Goal: Task Accomplishment & Management: Manage account settings

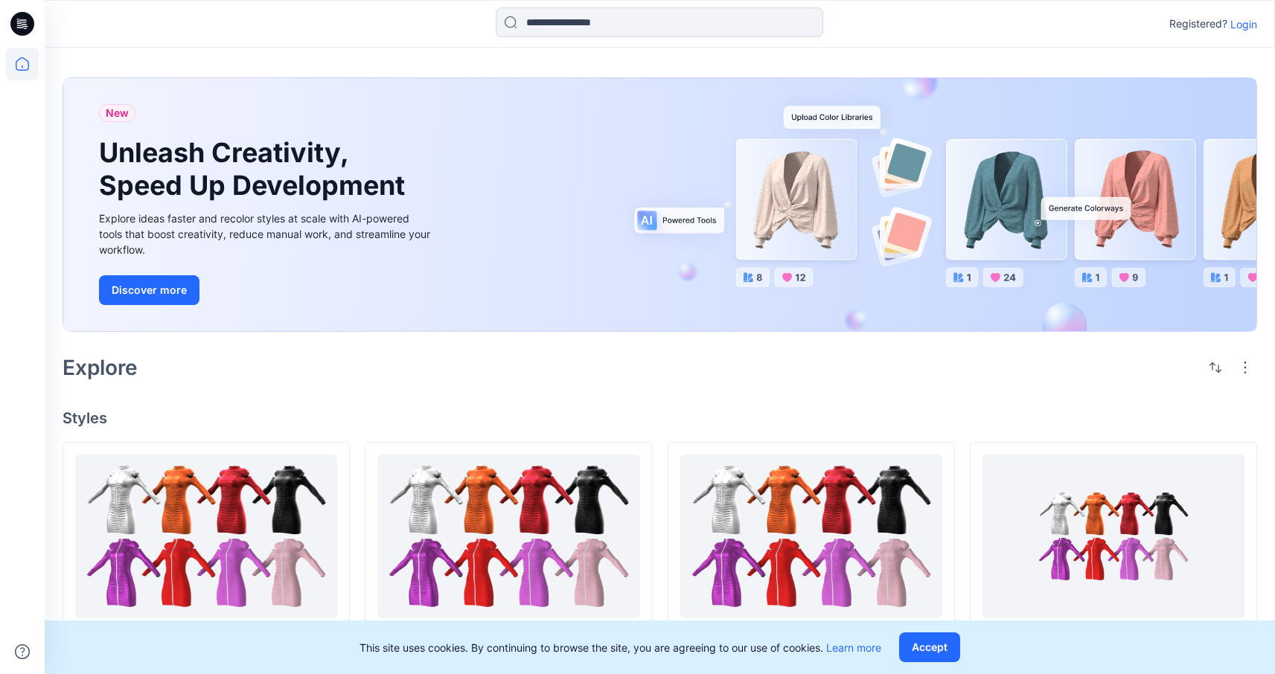
click at [1254, 24] on p "Login" at bounding box center [1244, 24] width 27 height 16
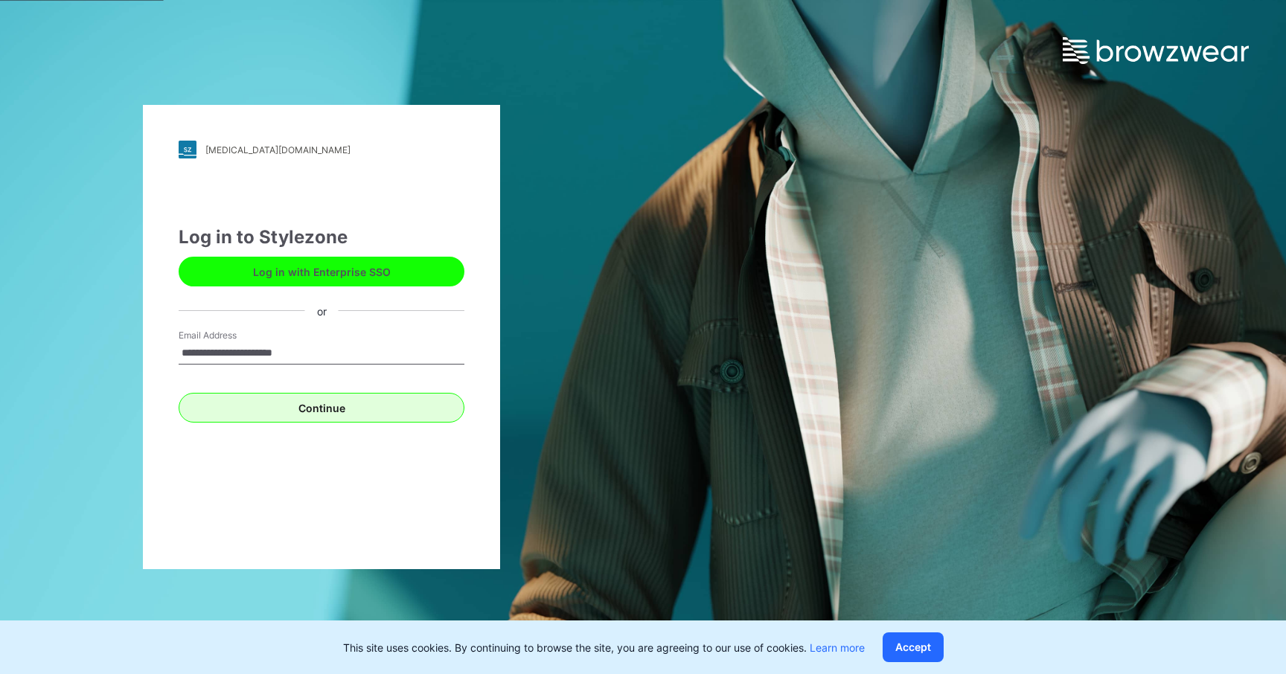
type input "**********"
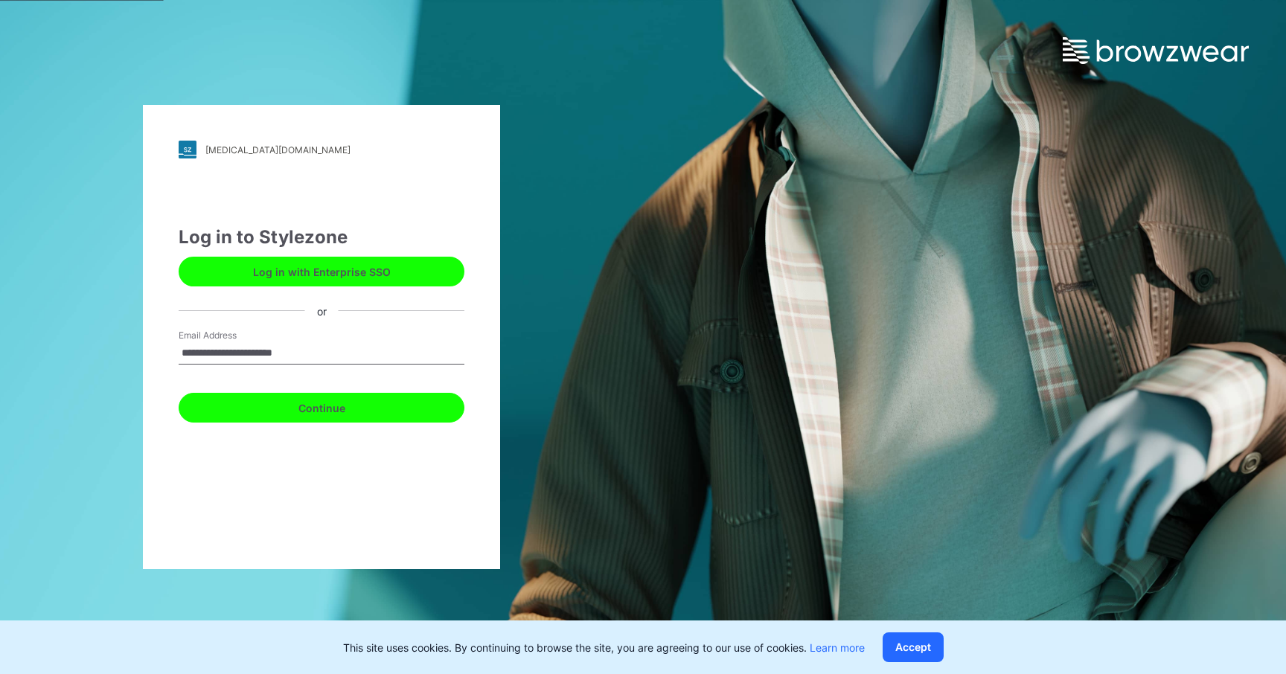
click at [353, 397] on button "Continue" at bounding box center [322, 408] width 286 height 30
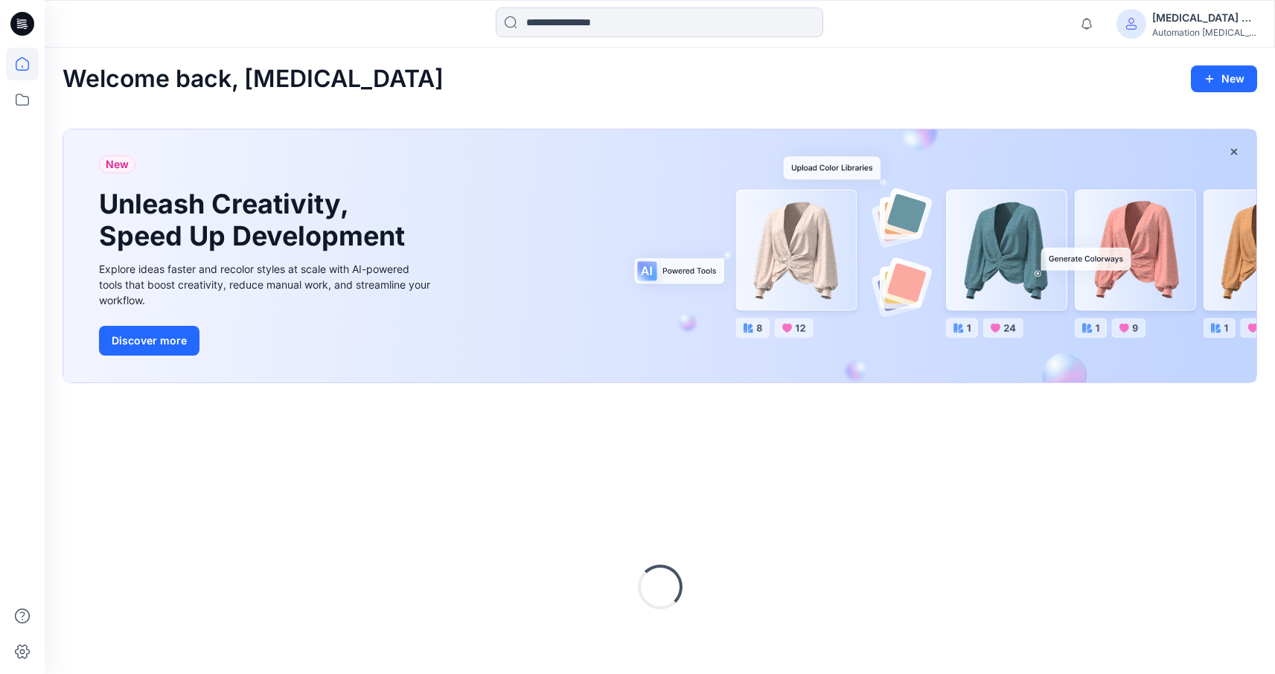
click at [1193, 13] on div "[MEDICAL_DATA] +567" at bounding box center [1204, 18] width 104 height 18
